Goal: Check status

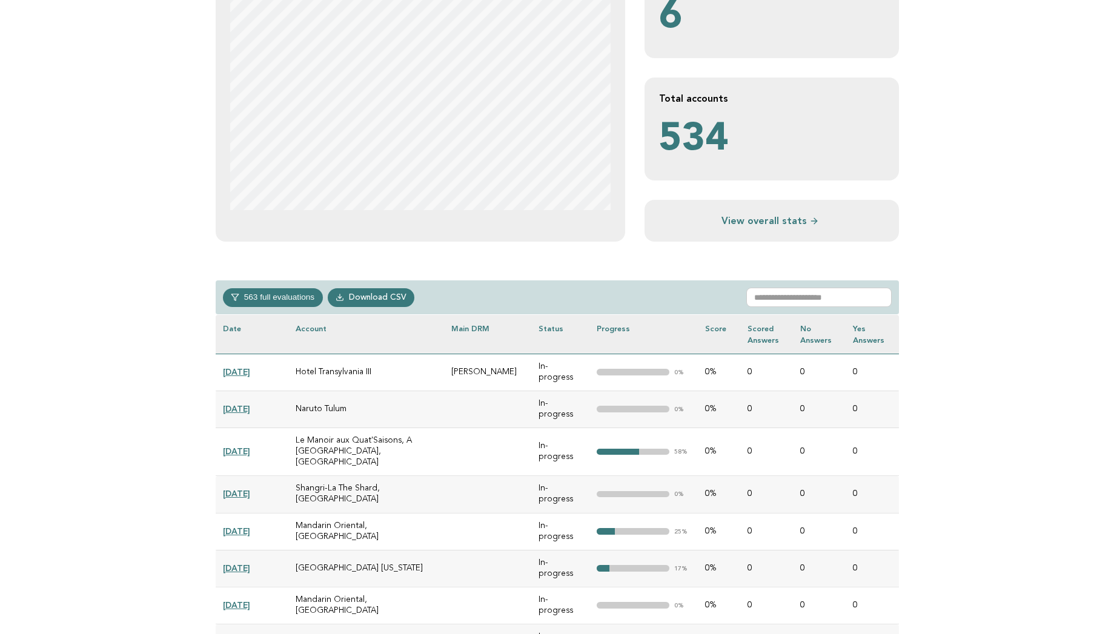
scroll to position [315, 0]
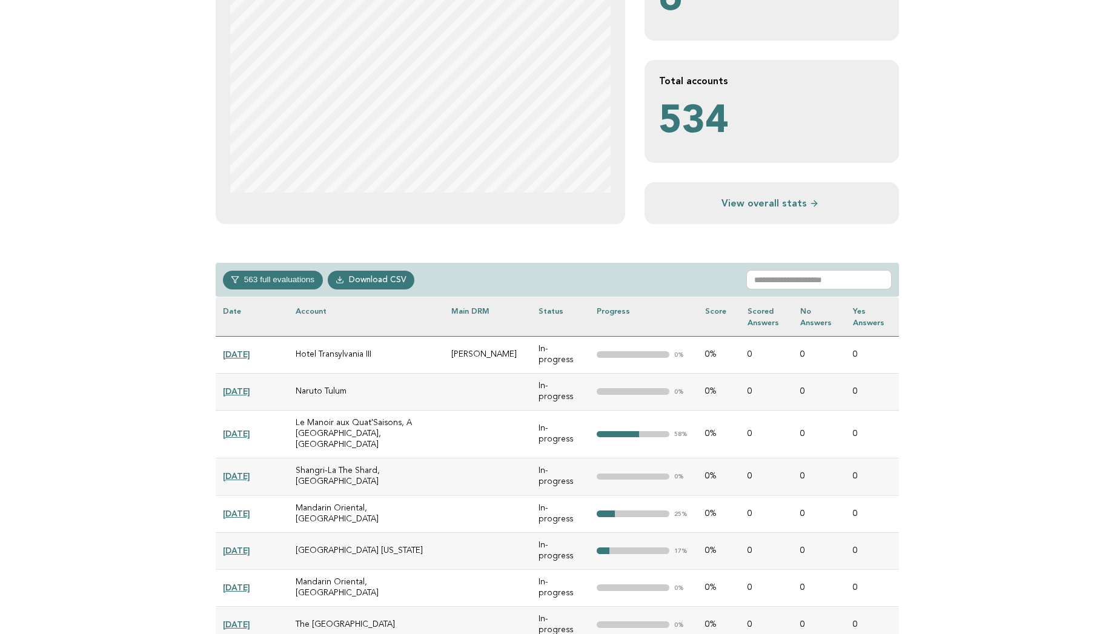
scroll to position [315, 0]
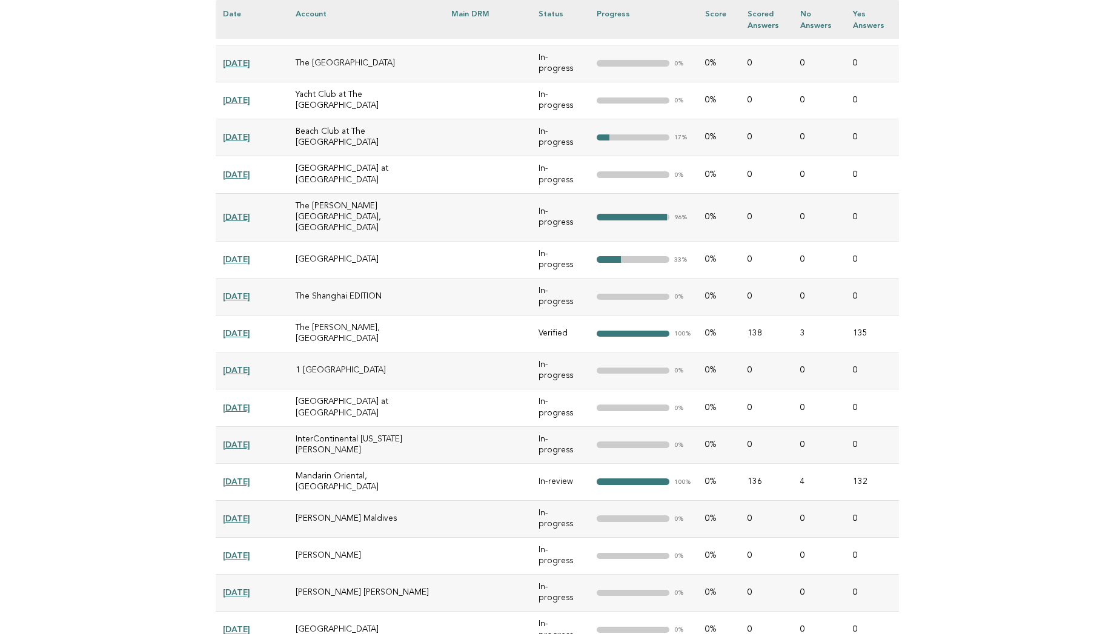
scroll to position [921, 0]
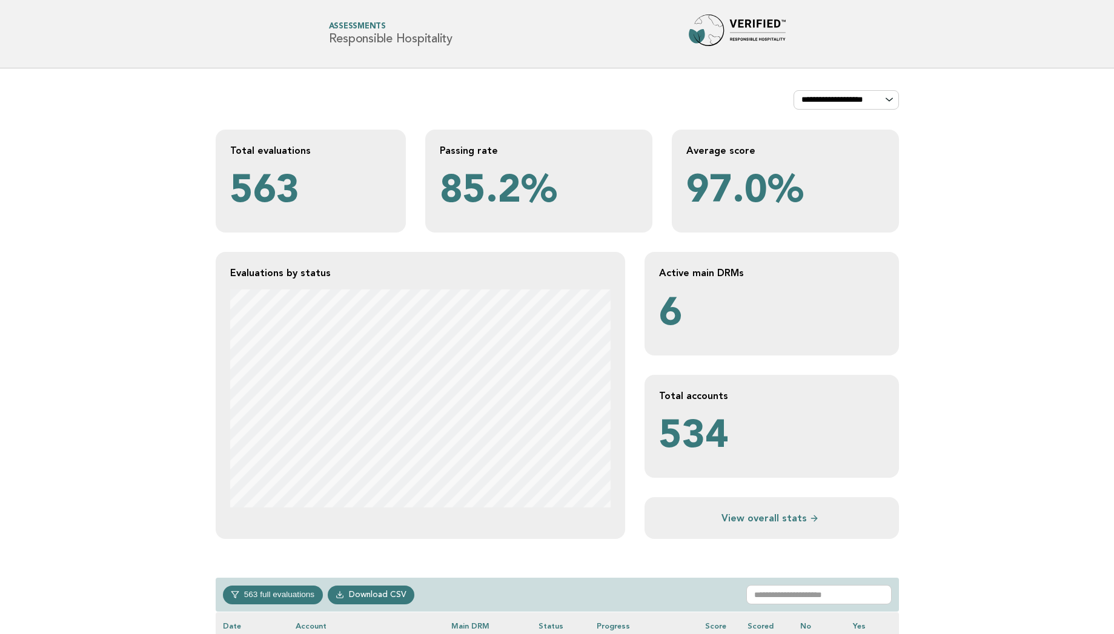
scroll to position [555, 0]
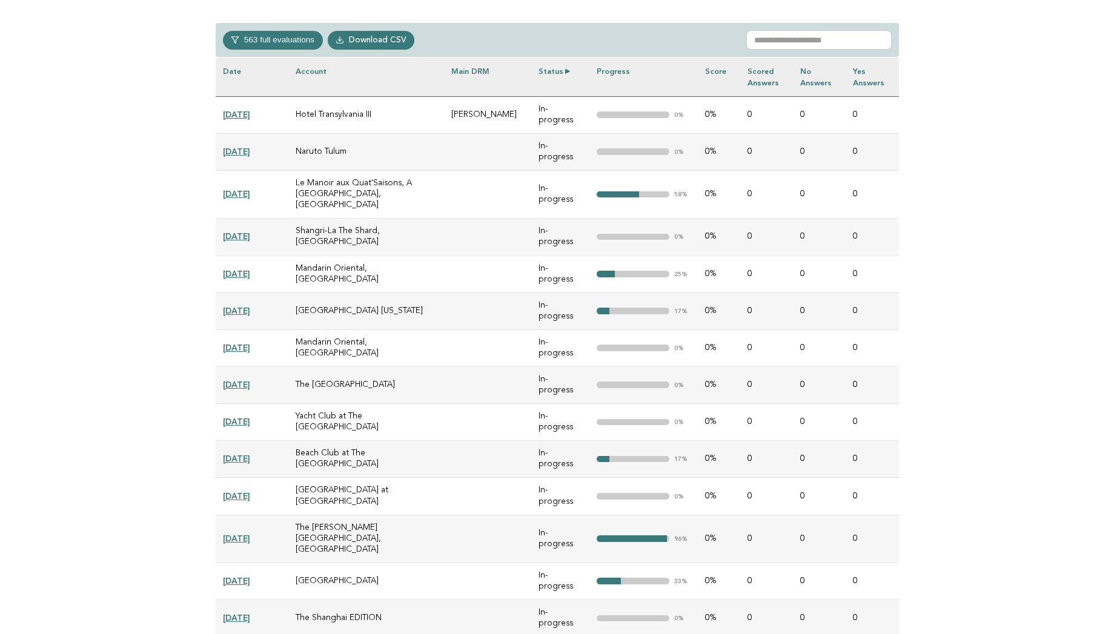
click at [553, 73] on th "Status" at bounding box center [560, 77] width 58 height 39
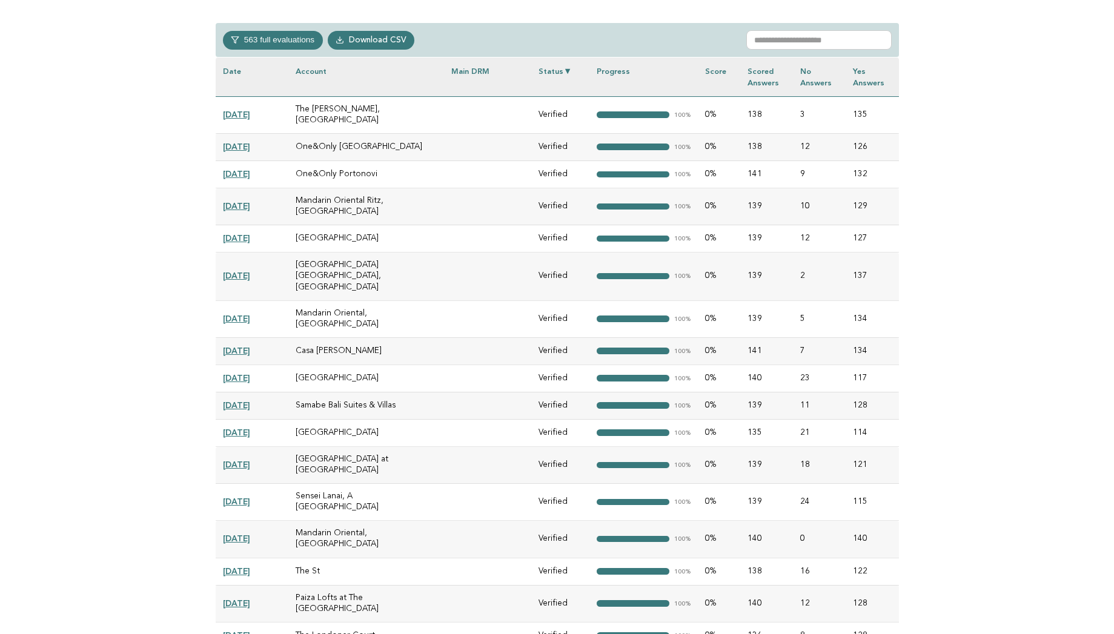
click at [553, 73] on th "Status" at bounding box center [560, 77] width 58 height 39
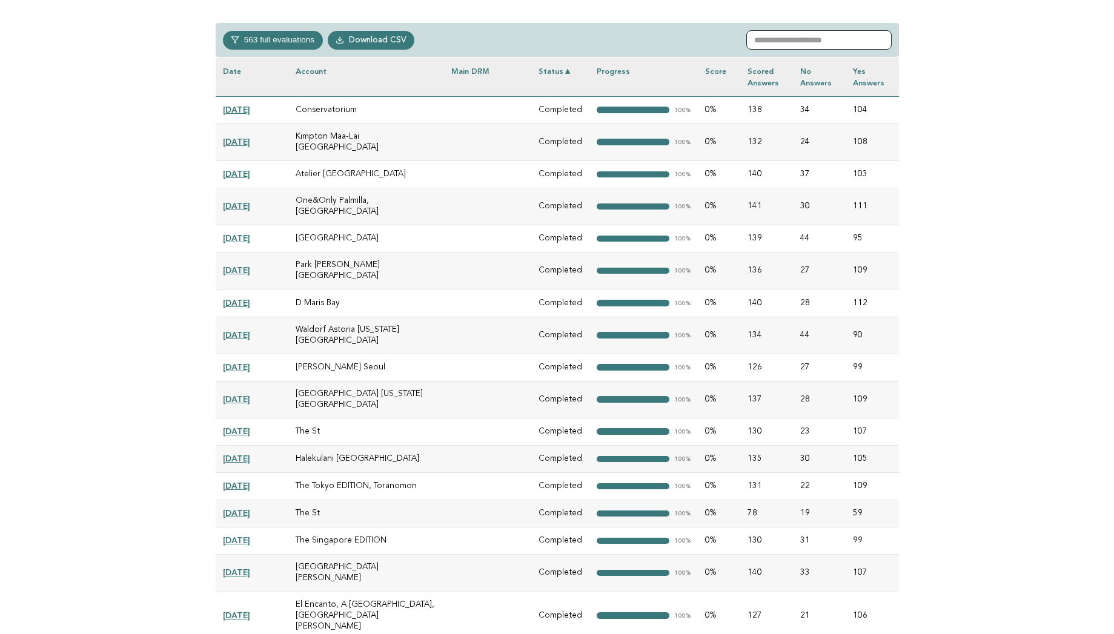
click at [780, 36] on input "text" at bounding box center [818, 39] width 145 height 19
type input "*"
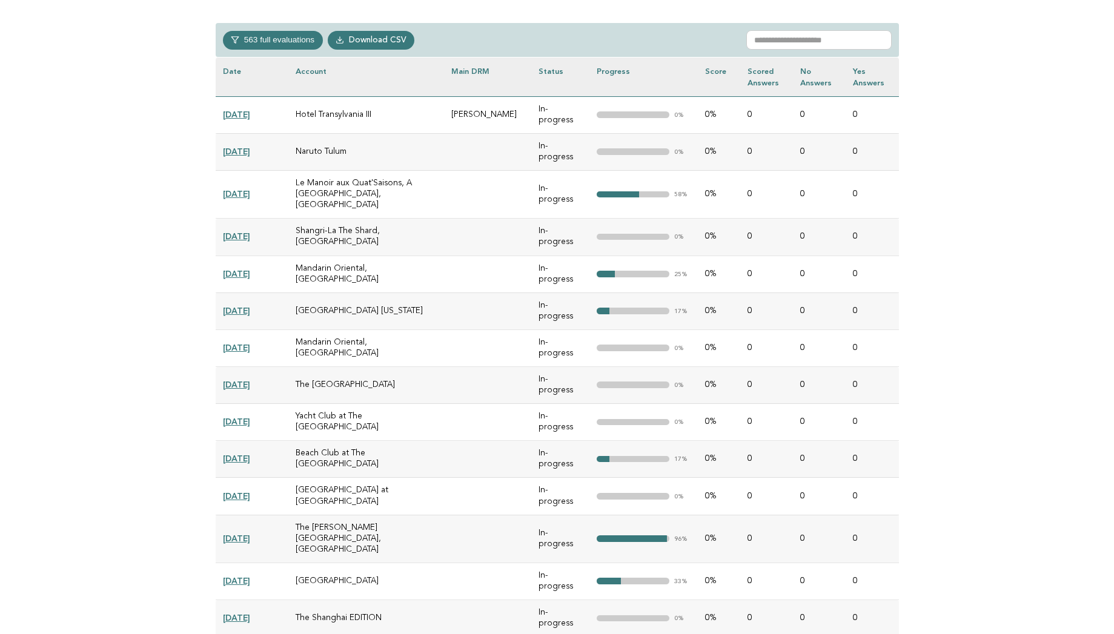
scroll to position [555, 0]
click at [795, 38] on input "text" at bounding box center [818, 39] width 145 height 19
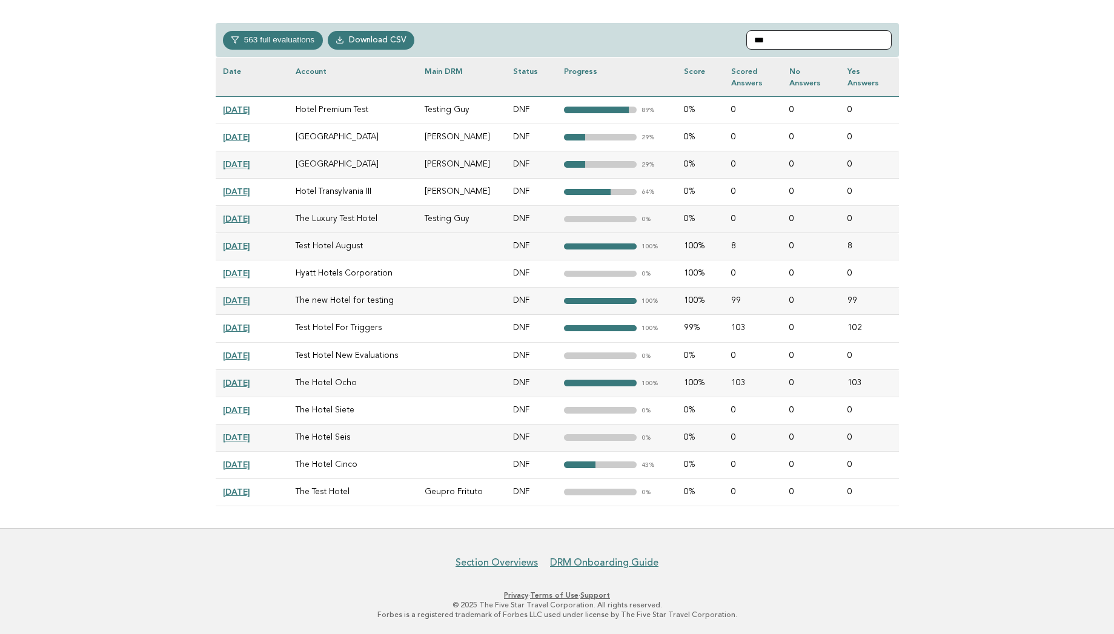
type input "***"
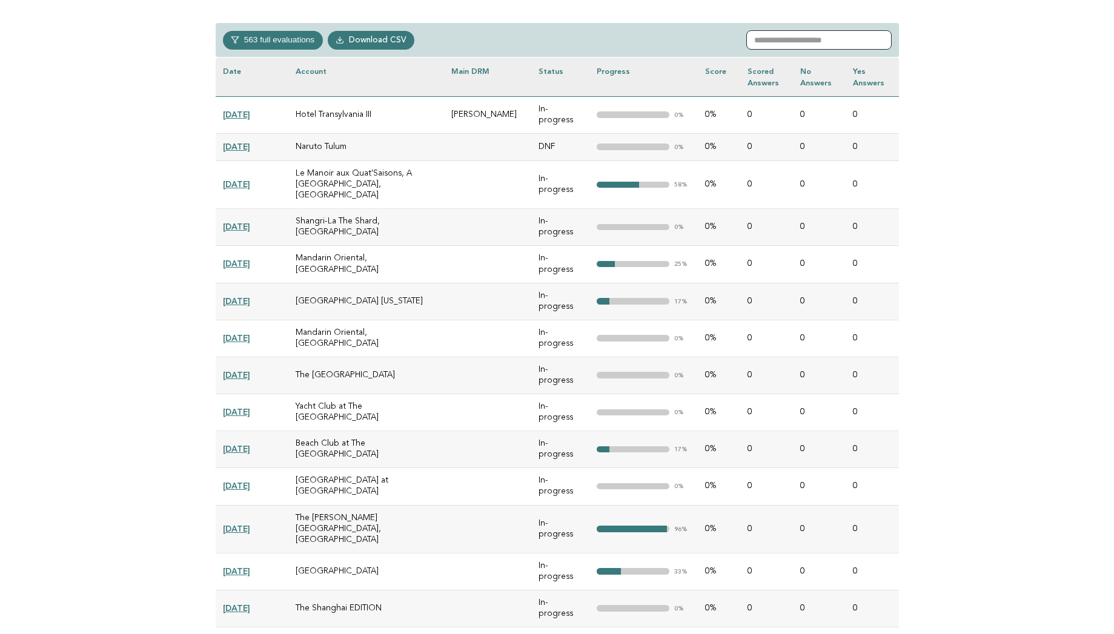
scroll to position [555, 0]
click at [798, 35] on input "text" at bounding box center [818, 39] width 145 height 19
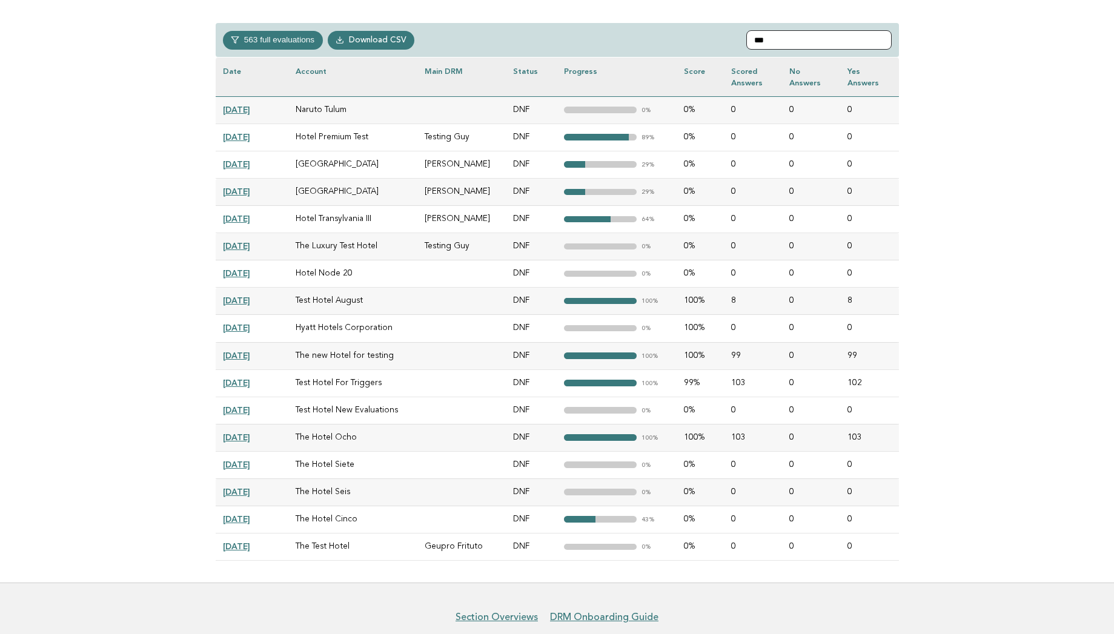
type input "***"
